Goal: Information Seeking & Learning: Learn about a topic

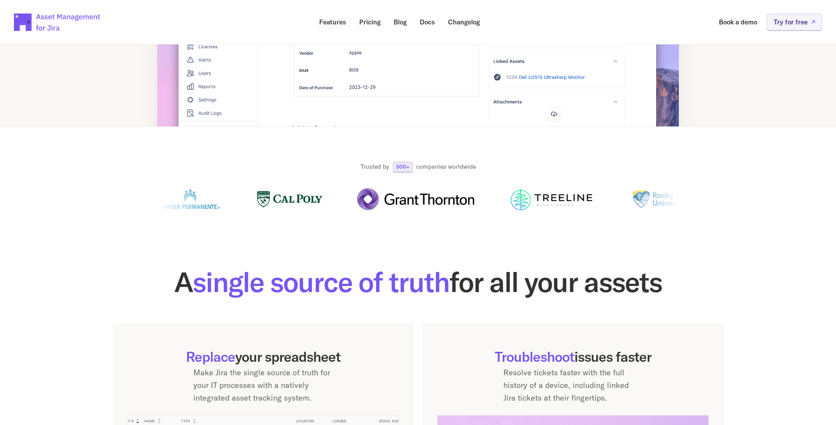
scroll to position [152, 0]
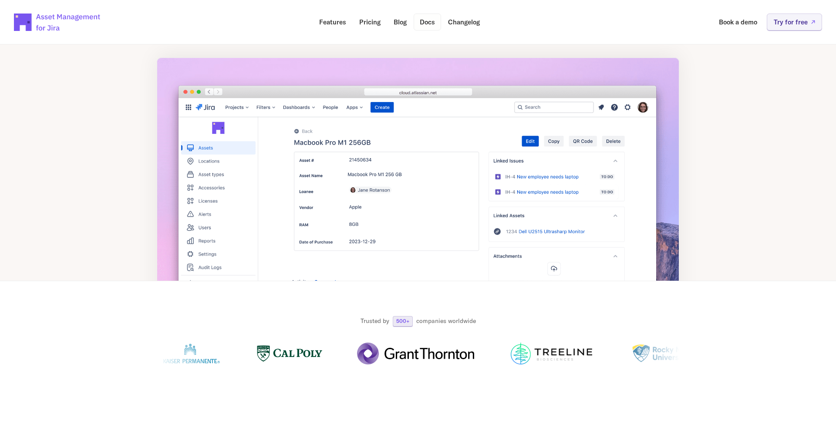
click at [418, 22] on link "Docs" at bounding box center [427, 22] width 27 height 17
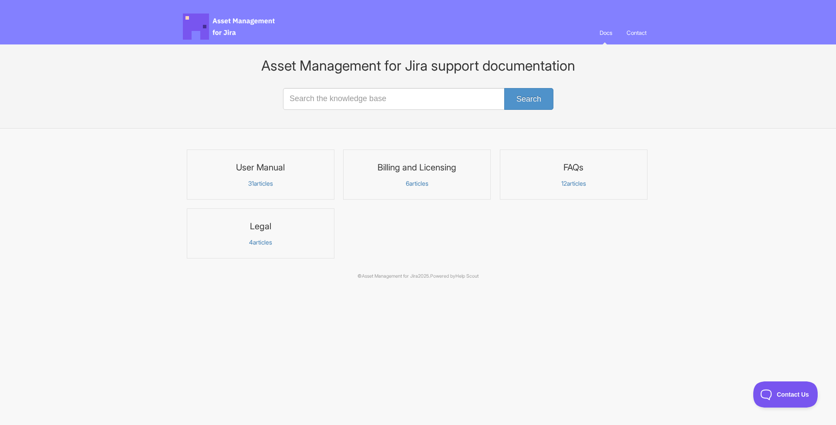
click at [287, 188] on link "User Manual 31 articles" at bounding box center [261, 174] width 148 height 50
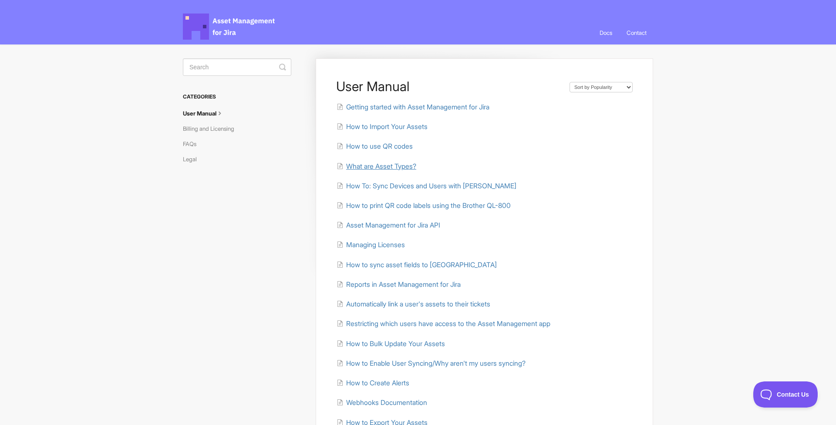
click at [377, 168] on span "What are Asset Types?" at bounding box center [381, 166] width 70 height 8
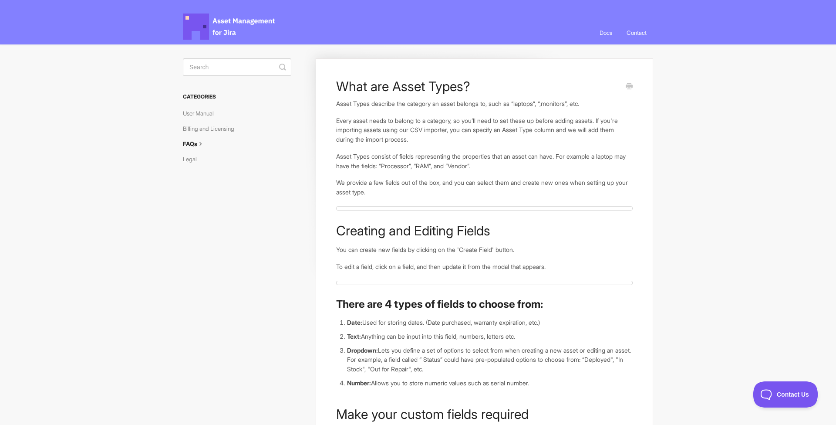
click at [530, 105] on p "Asset Types describe the category an asset belongs to, such as “laptops”, “,mon…" at bounding box center [484, 104] width 297 height 10
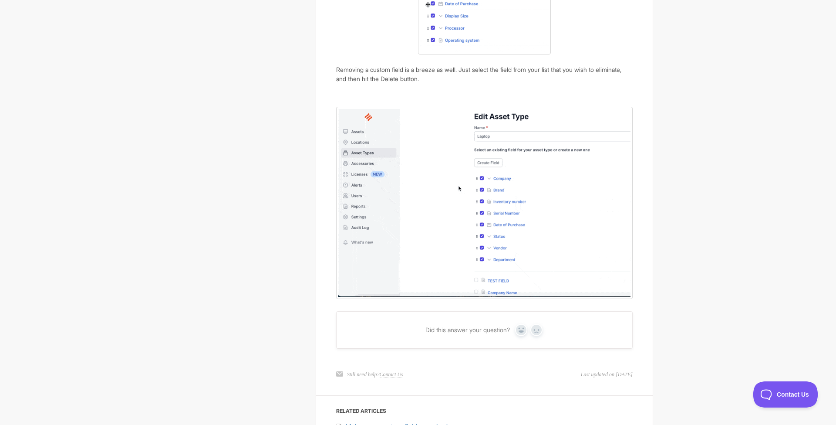
scroll to position [840, 0]
